Goal: Check status: Verify the current state of an ongoing process or item

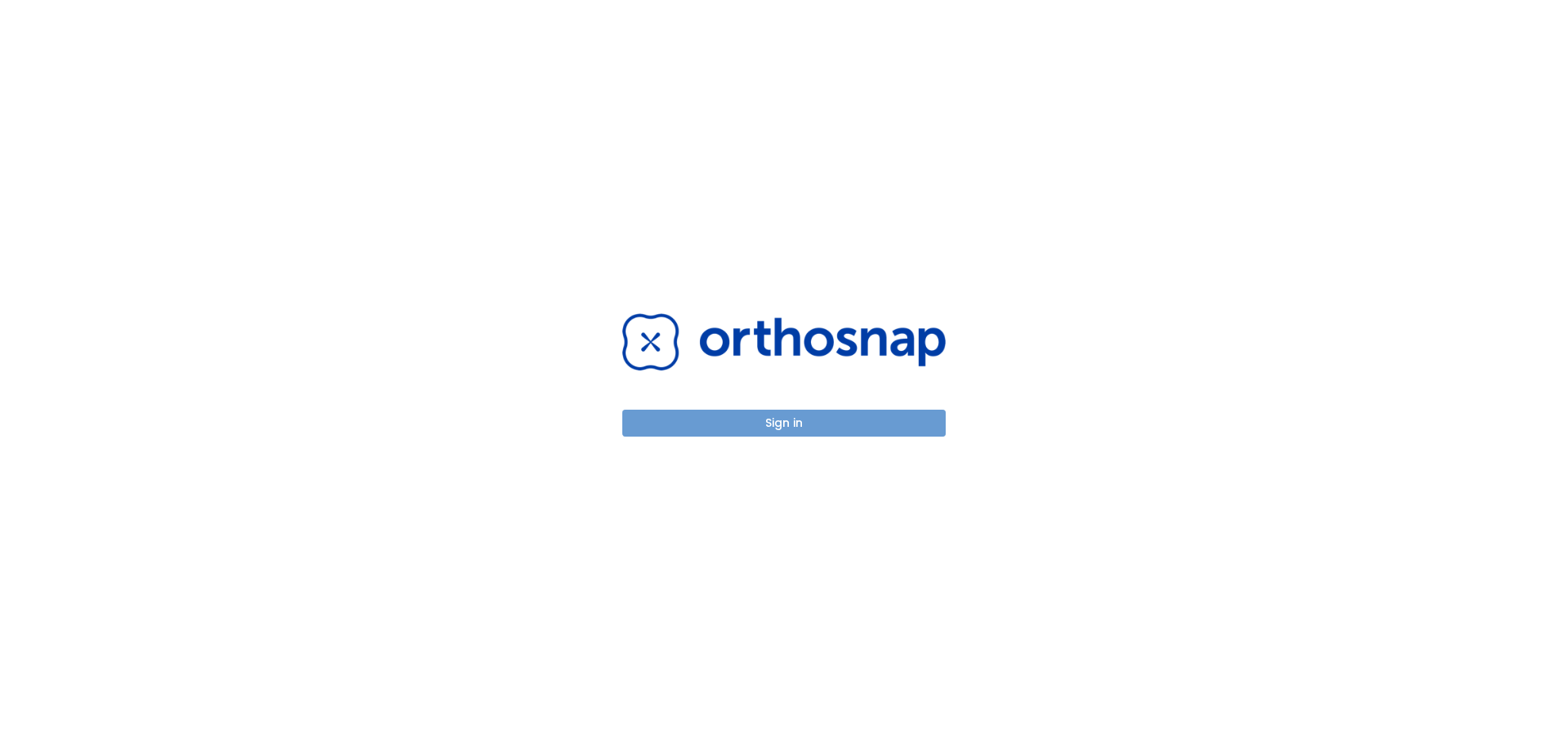
click at [826, 413] on button "Sign in" at bounding box center [784, 423] width 323 height 27
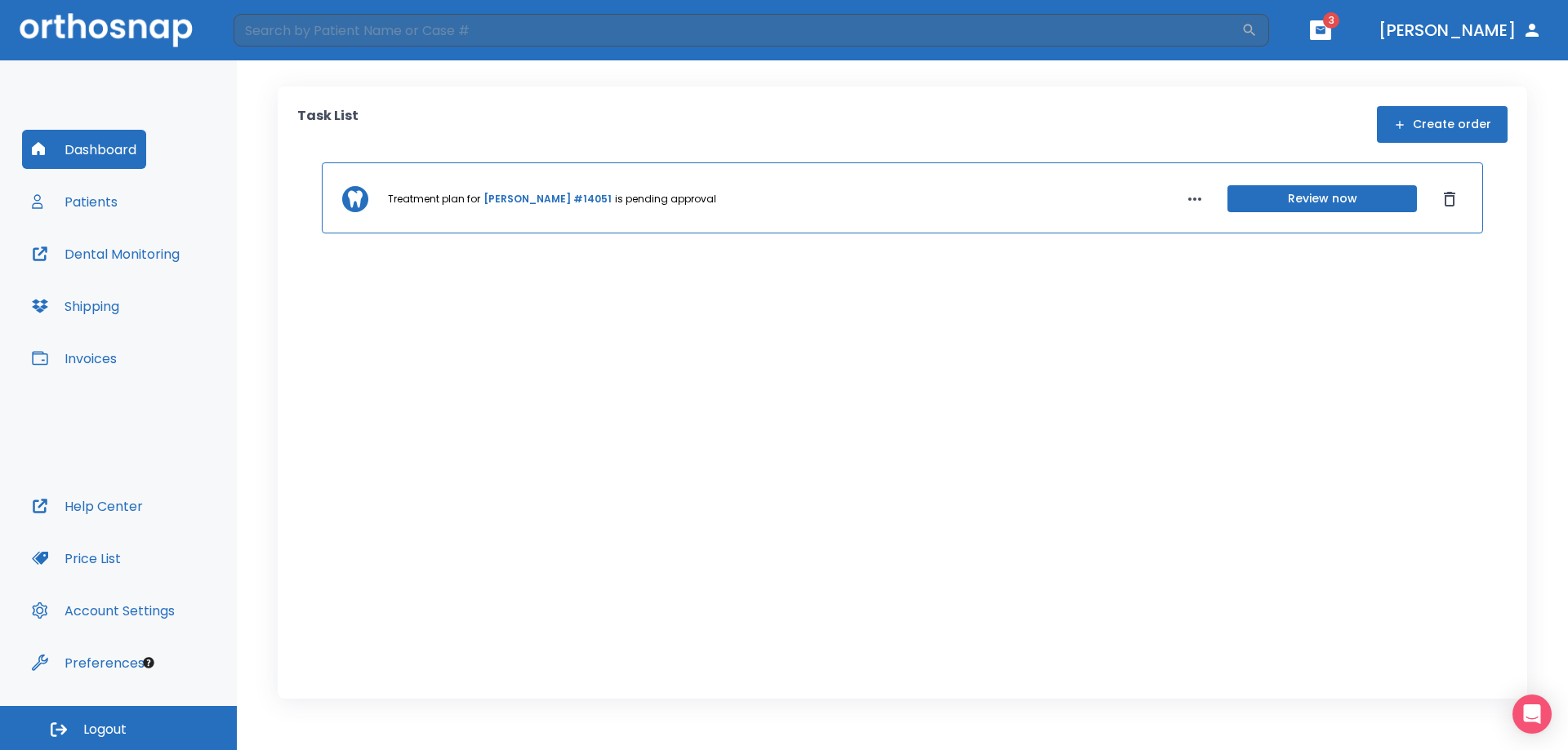
click at [96, 189] on button "Patients" at bounding box center [74, 201] width 105 height 39
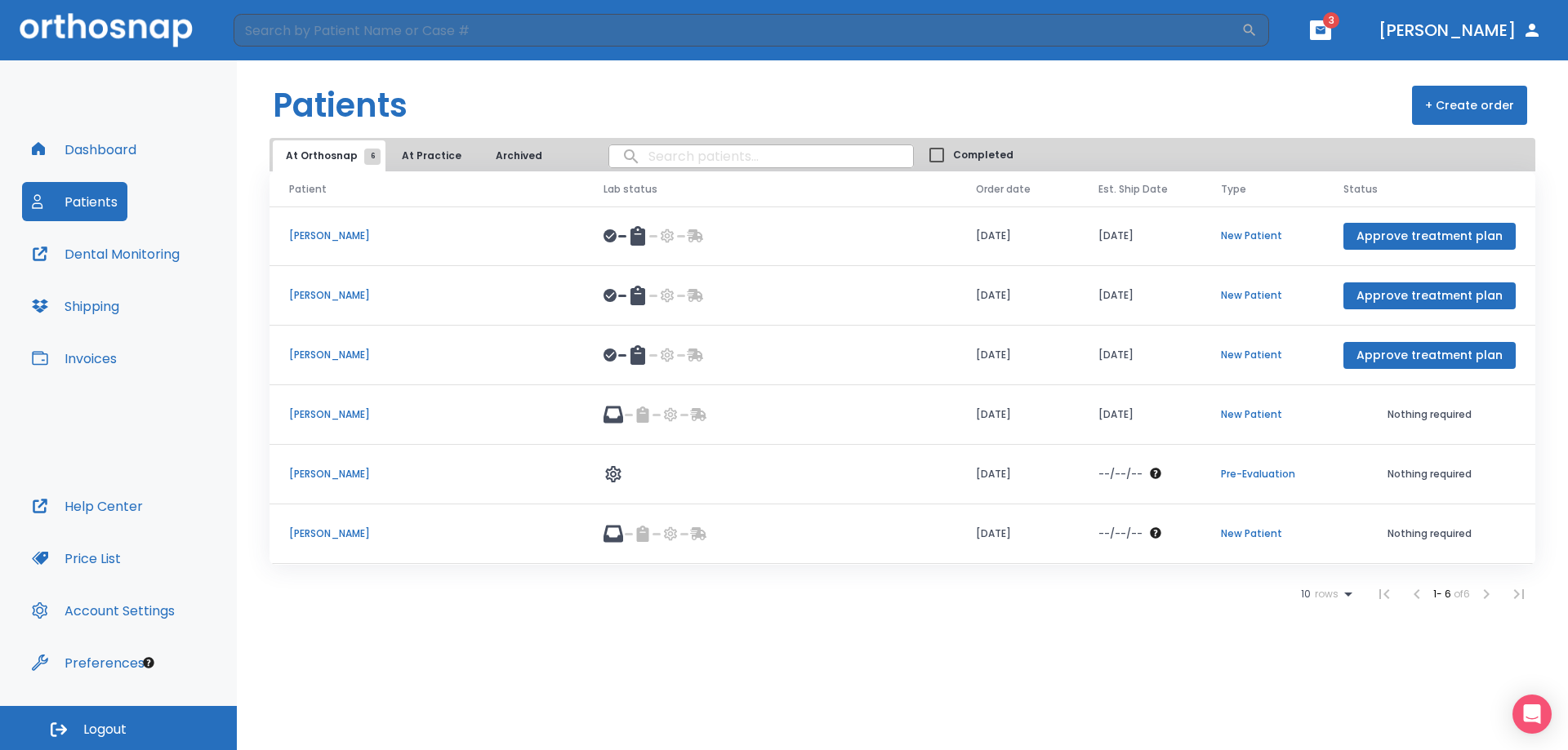
click at [308, 412] on p "[PERSON_NAME]" at bounding box center [427, 414] width 275 height 14
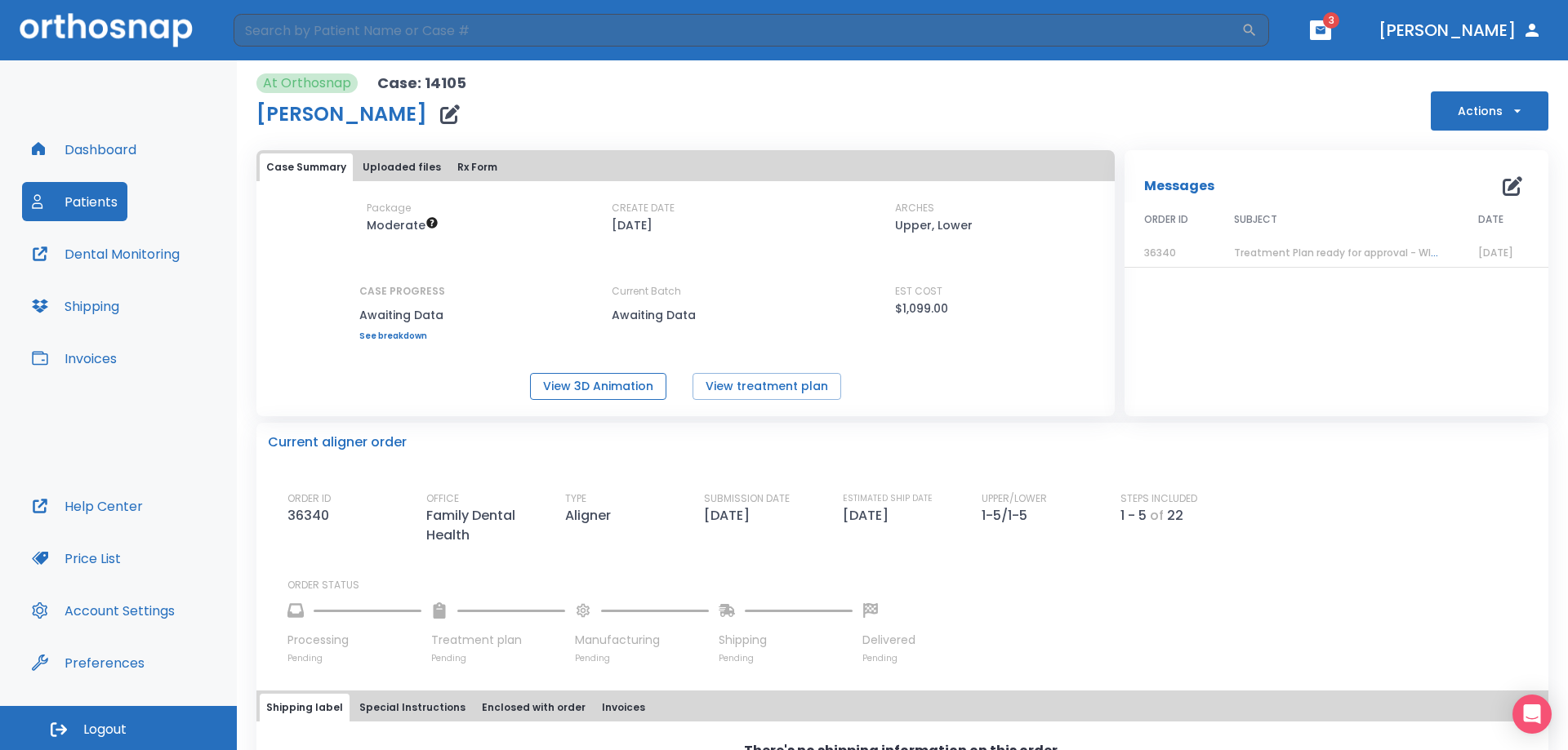
click at [620, 391] on button "View 3D Animation" at bounding box center [599, 386] width 137 height 27
